Goal: Complete application form

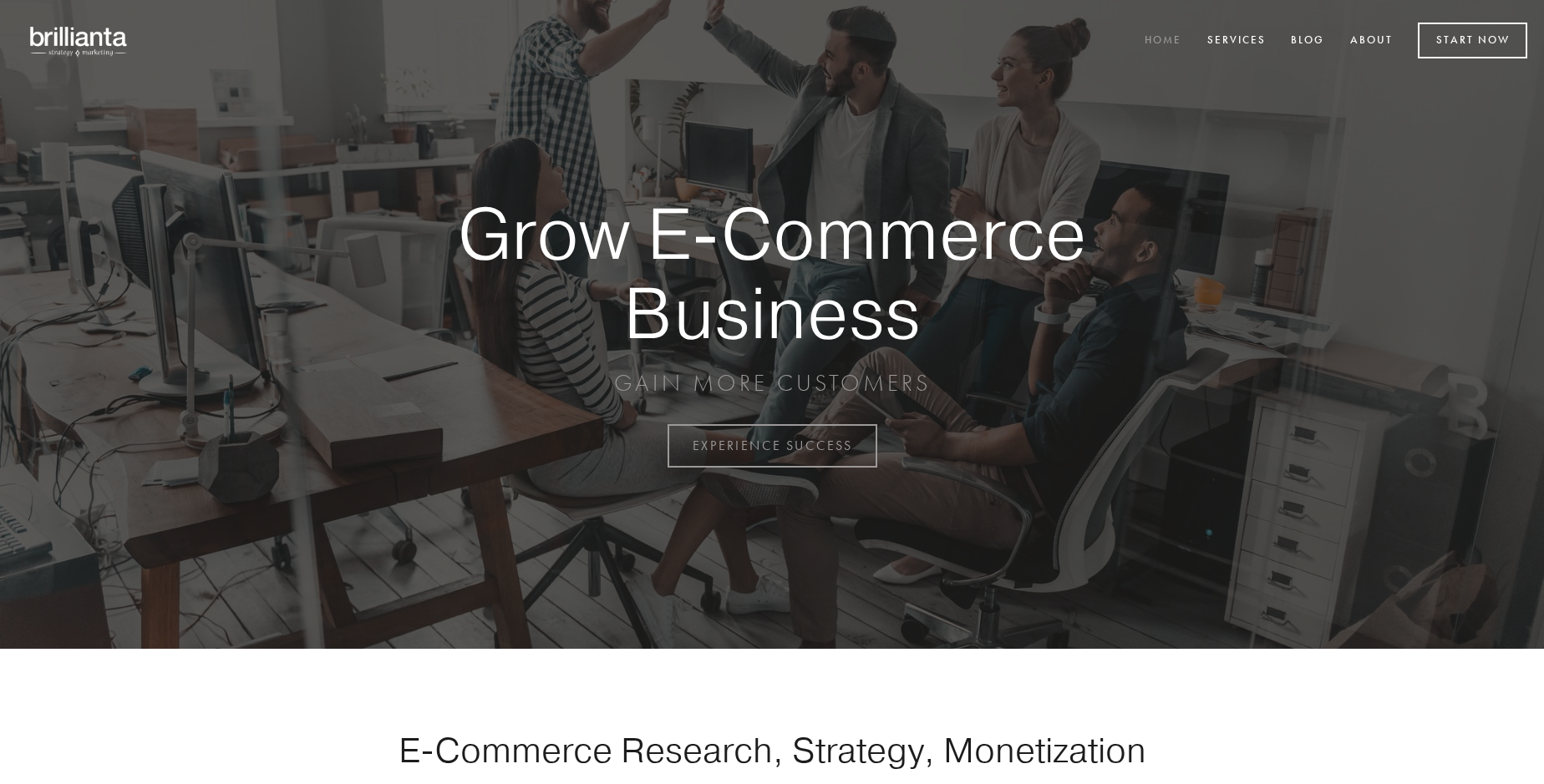
scroll to position [4378, 0]
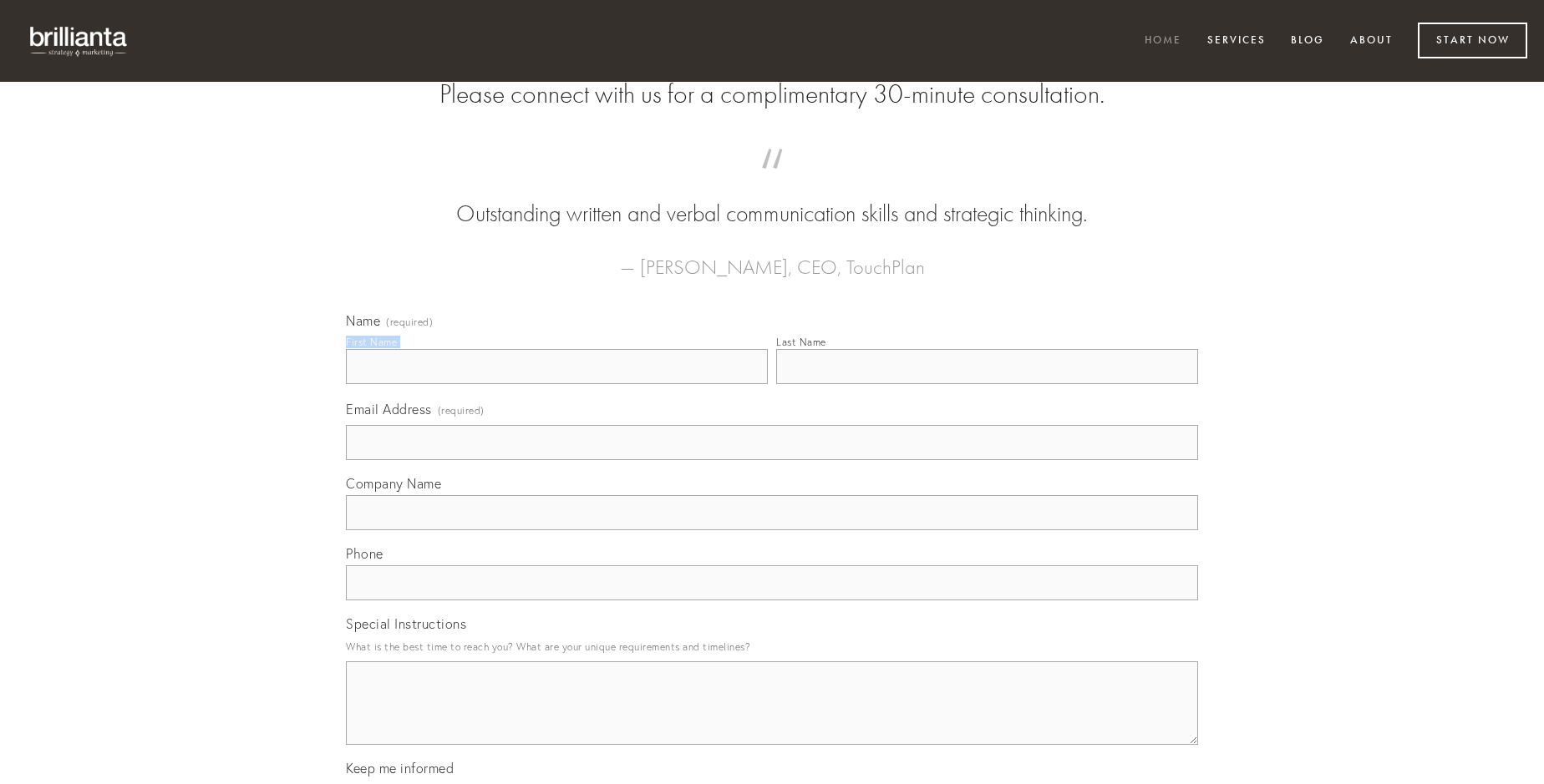
type input "[PERSON_NAME]"
click at [987, 384] on input "Last Name" at bounding box center [987, 366] width 422 height 35
type input "[PERSON_NAME]"
click at [772, 460] on input "Email Address (required)" at bounding box center [772, 442] width 852 height 35
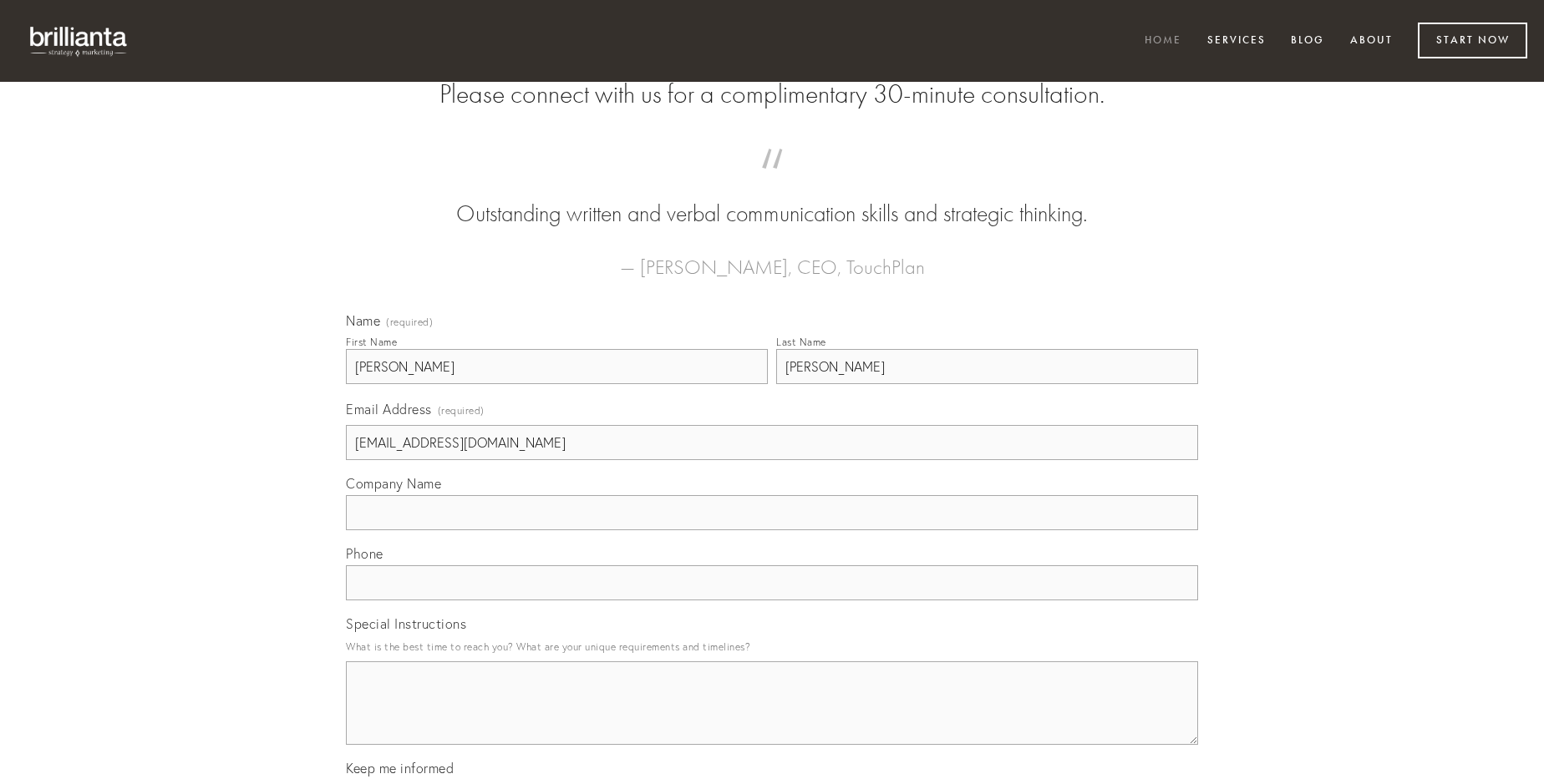
type input "[EMAIL_ADDRESS][DOMAIN_NAME]"
click at [772, 531] on input "Company Name" at bounding box center [772, 512] width 852 height 35
type input "autus"
click at [772, 600] on input "text" at bounding box center [772, 583] width 852 height 35
click at [772, 718] on textarea "Special Instructions" at bounding box center [772, 703] width 852 height 84
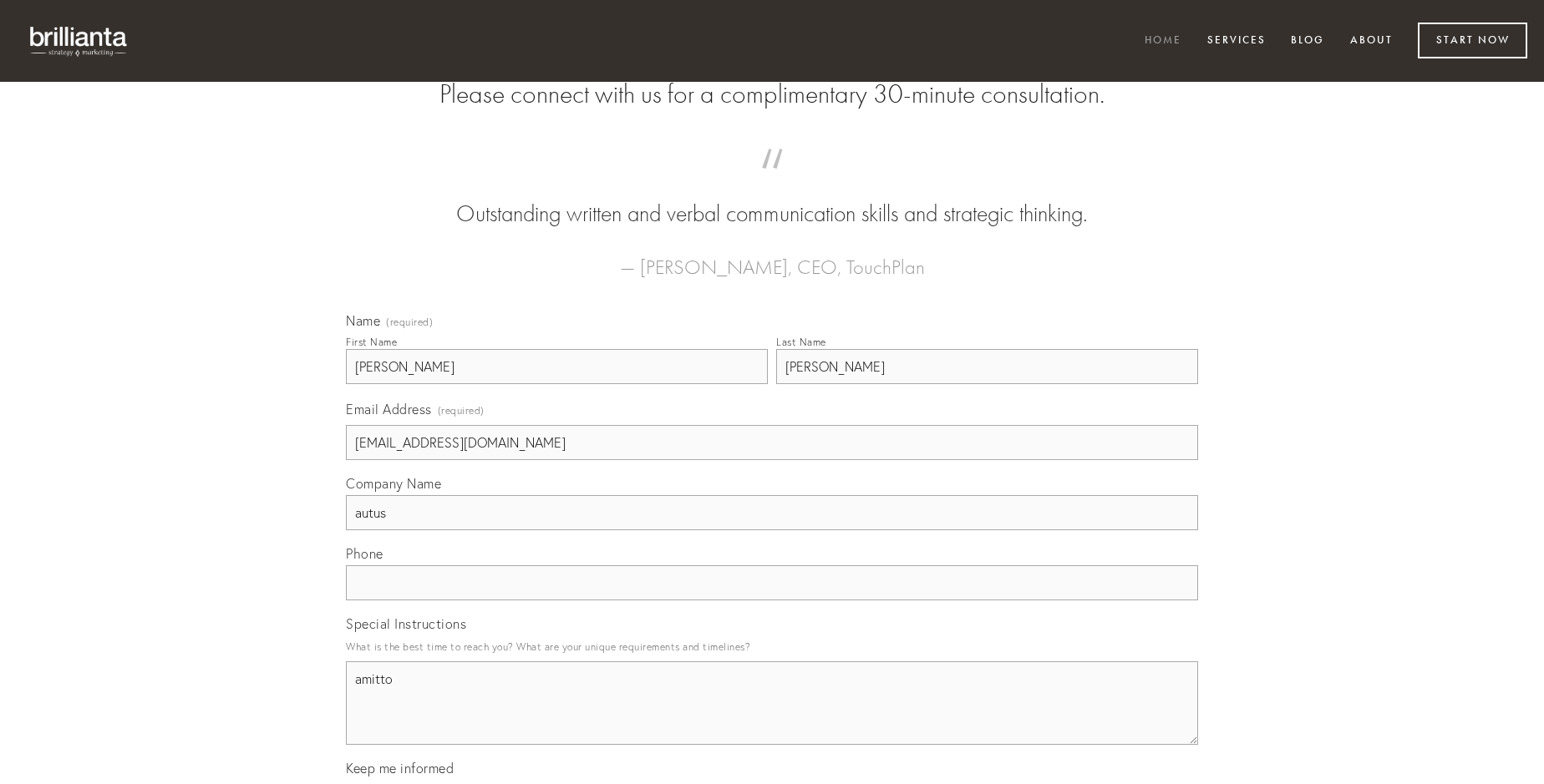
type textarea "amitto"
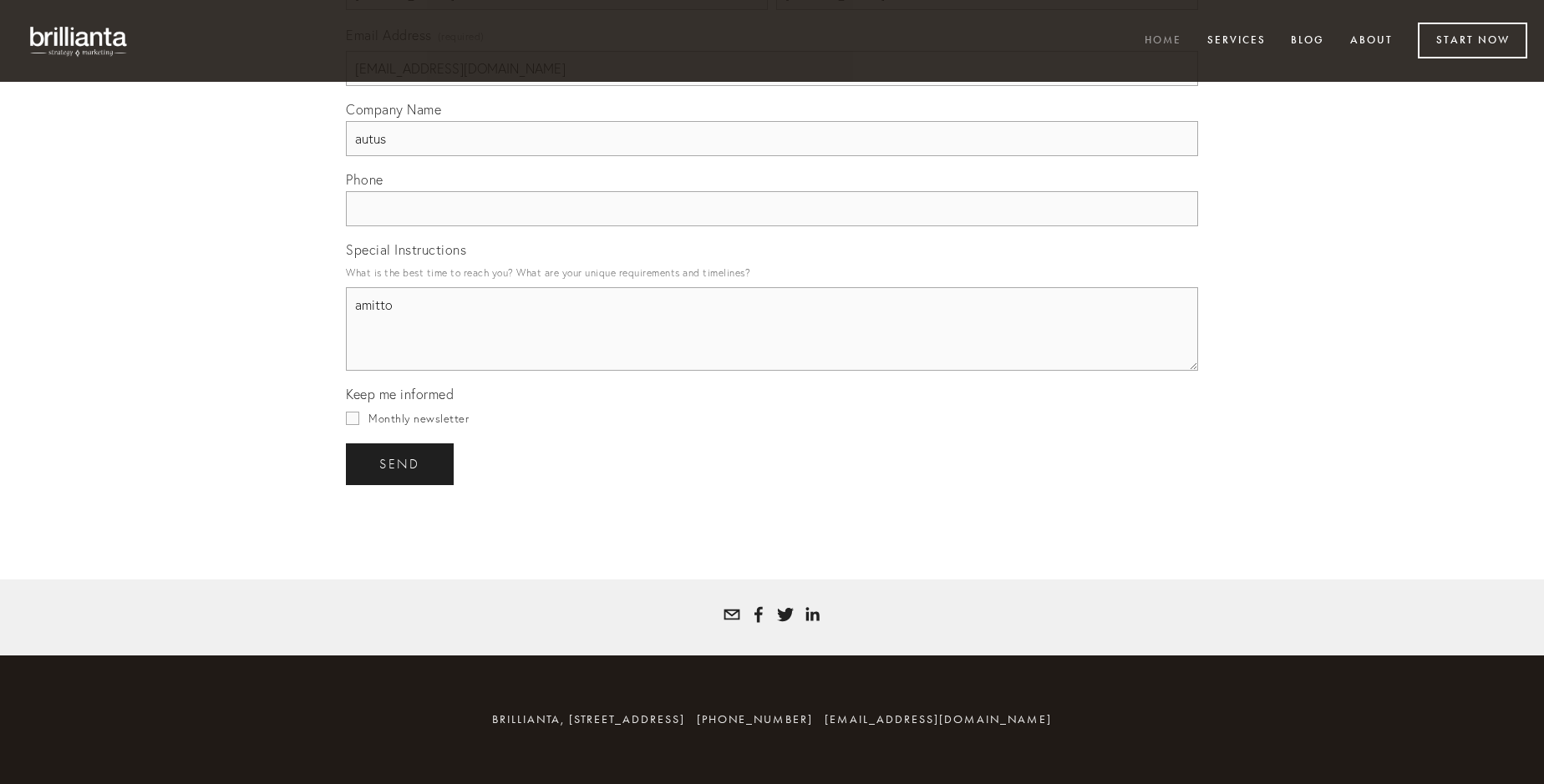
click at [401, 464] on span "send" at bounding box center [399, 464] width 41 height 15
